Goal: Navigation & Orientation: Find specific page/section

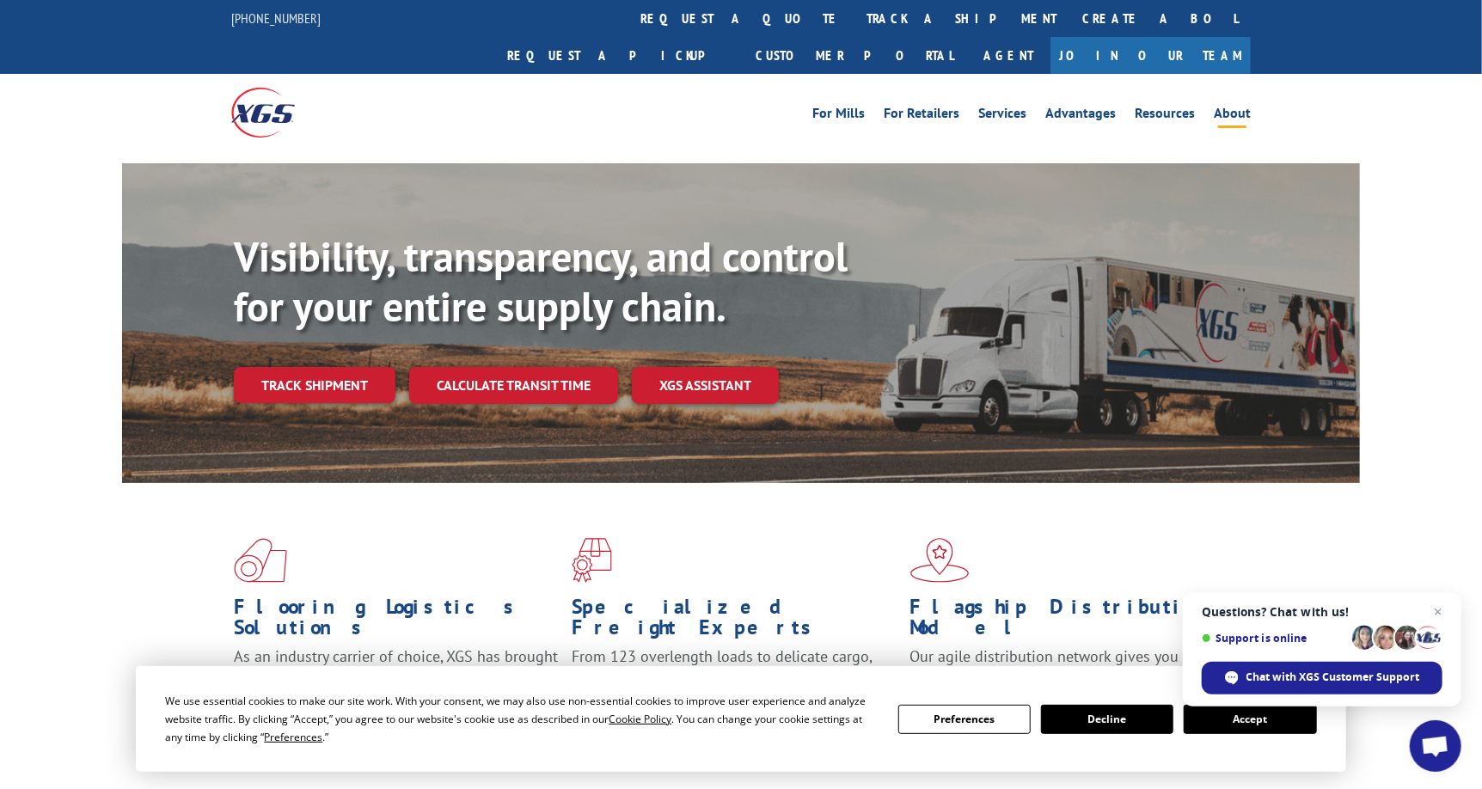
click at [1240, 107] on link "About" at bounding box center [1232, 116] width 37 height 19
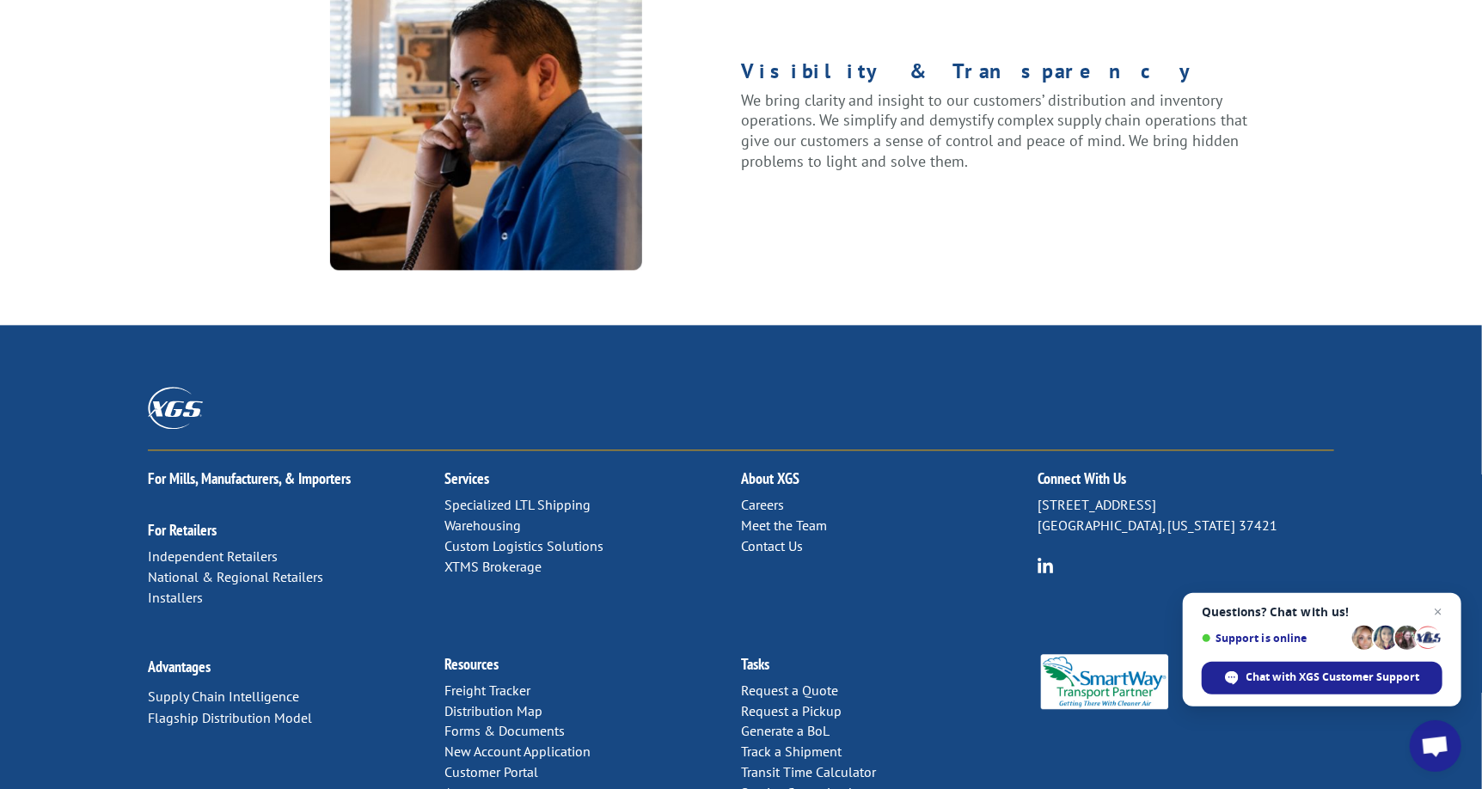
scroll to position [2206, 0]
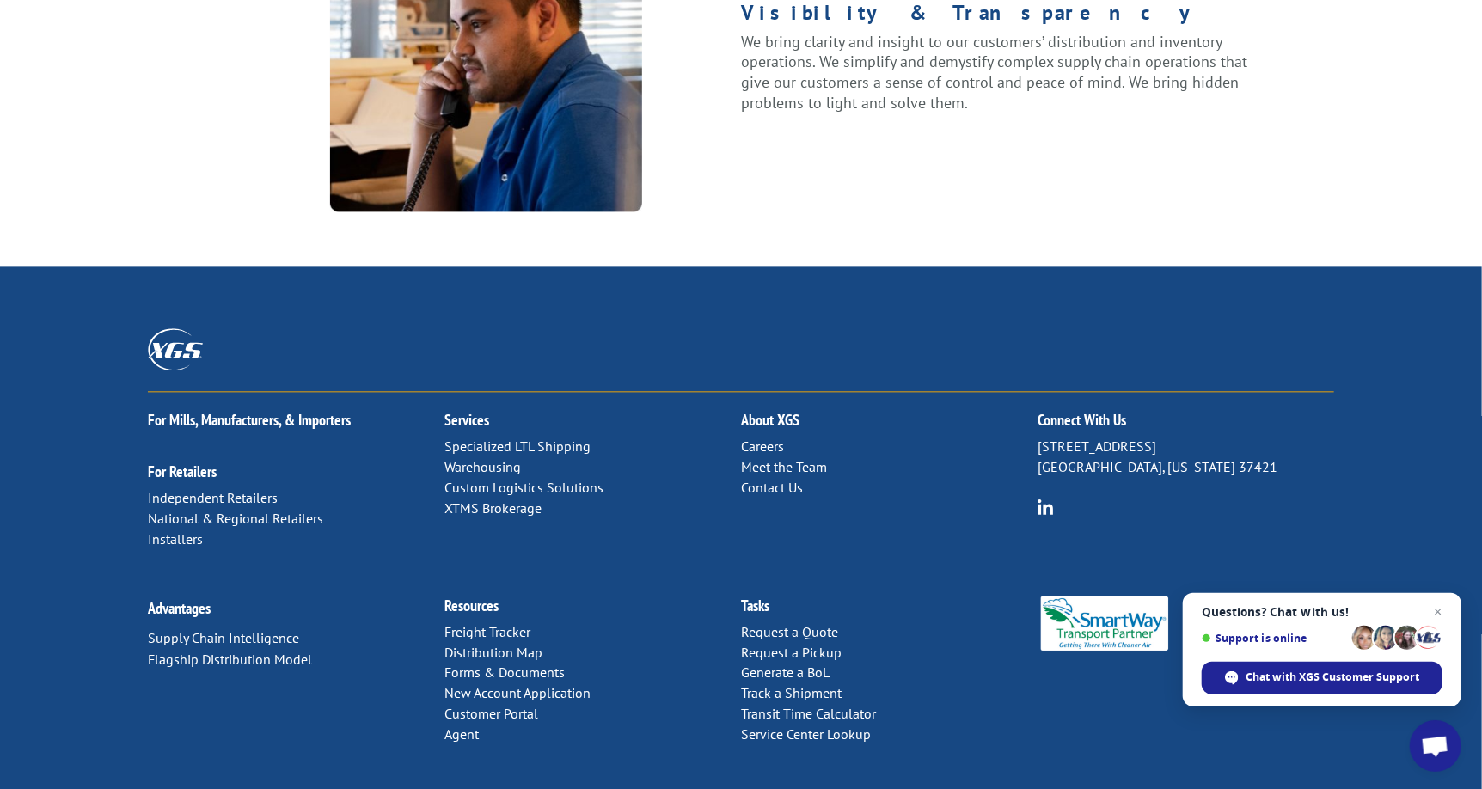
click at [936, 437] on p "Careers Meet the Team Contact Us" at bounding box center [889, 467] width 297 height 61
click at [1041, 499] on img at bounding box center [1046, 507] width 16 height 16
